Goal: Task Accomplishment & Management: Manage account settings

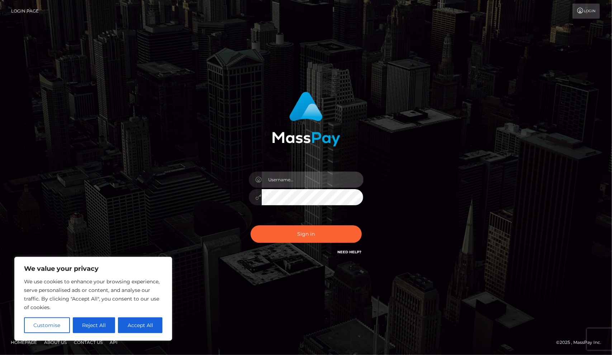
click at [292, 179] on input "text" at bounding box center [313, 180] width 102 height 16
type input "[EMAIL_ADDRESS][DOMAIN_NAME]"
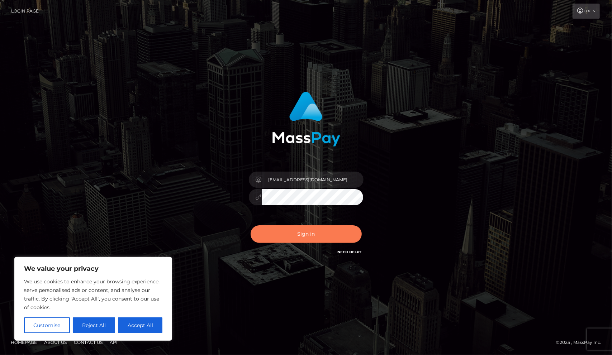
click at [302, 235] on button "Sign in" at bounding box center [306, 235] width 111 height 18
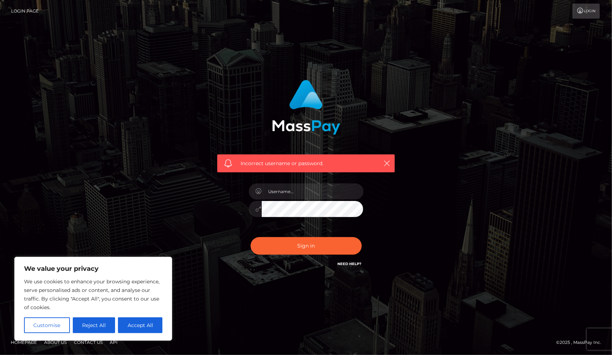
click at [581, 11] on icon at bounding box center [581, 11] width 8 height 6
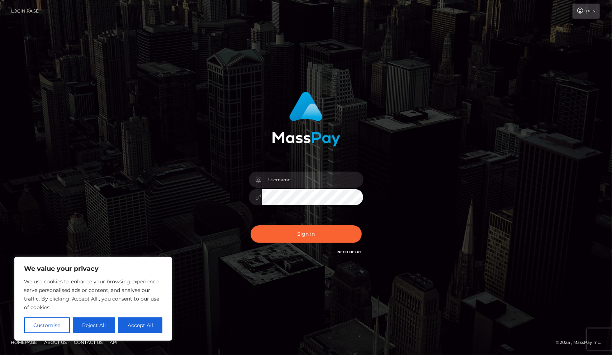
click at [355, 252] on link "Need Help?" at bounding box center [350, 252] width 24 height 5
click at [385, 262] on form at bounding box center [306, 177] width 188 height 183
click at [318, 176] on input "text" at bounding box center [313, 180] width 102 height 16
type input "[EMAIL_ADDRESS][DOMAIN_NAME]"
click at [294, 231] on button "Sign in" at bounding box center [306, 235] width 111 height 18
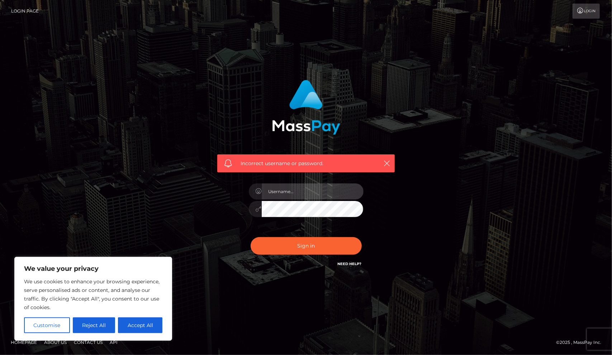
click at [272, 193] on input "text" at bounding box center [313, 192] width 102 height 16
type input "o.hidulyanova@gmail.com"
click at [251, 237] on button "Sign in" at bounding box center [306, 246] width 111 height 18
click at [298, 193] on input "text" at bounding box center [313, 192] width 102 height 16
type input "onhidulyanova@gmail.com"
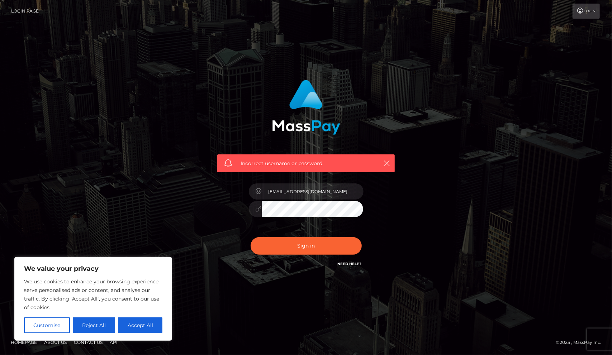
click at [251, 237] on button "Sign in" at bounding box center [306, 246] width 111 height 18
